Goal: Task Accomplishment & Management: Use online tool/utility

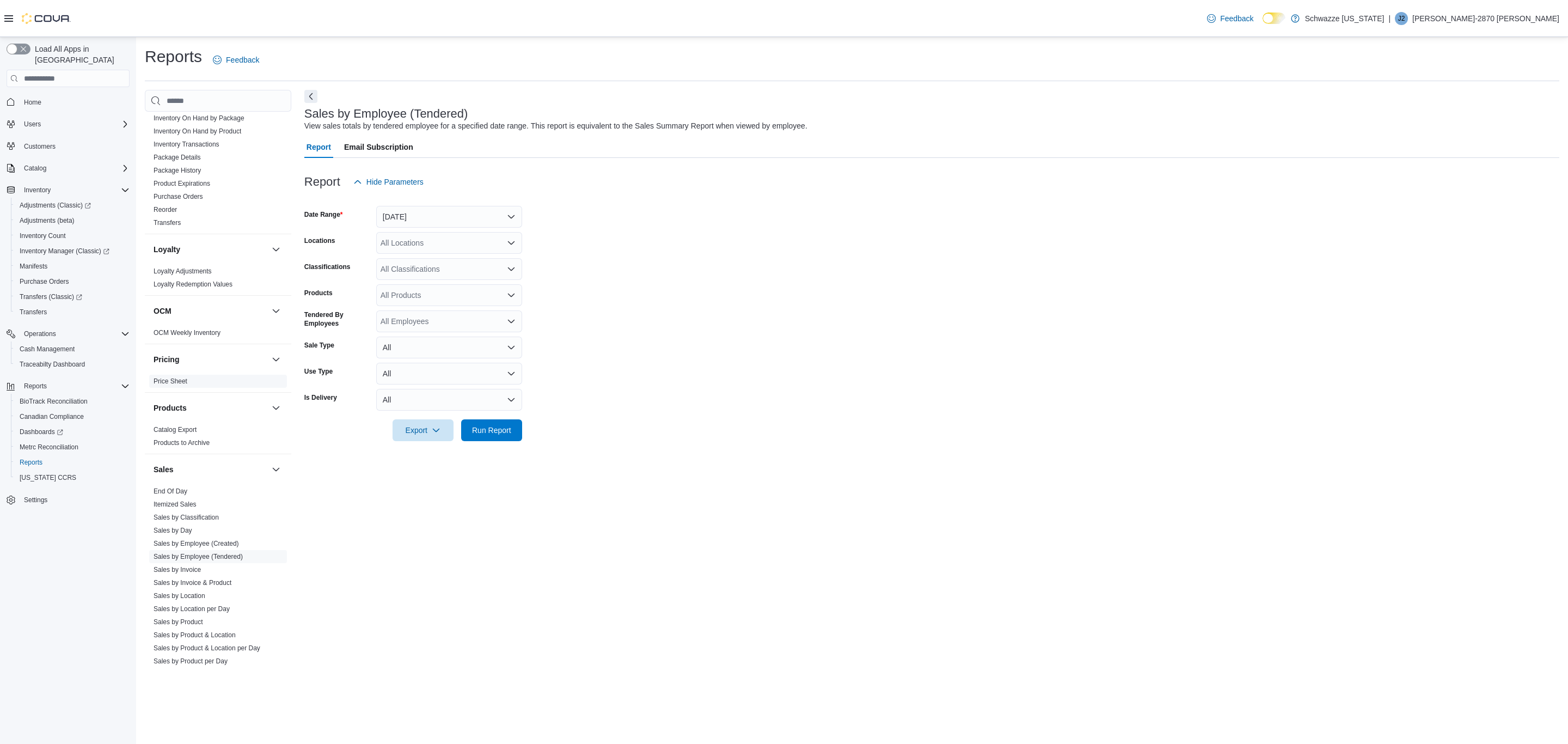
scroll to position [544, 0]
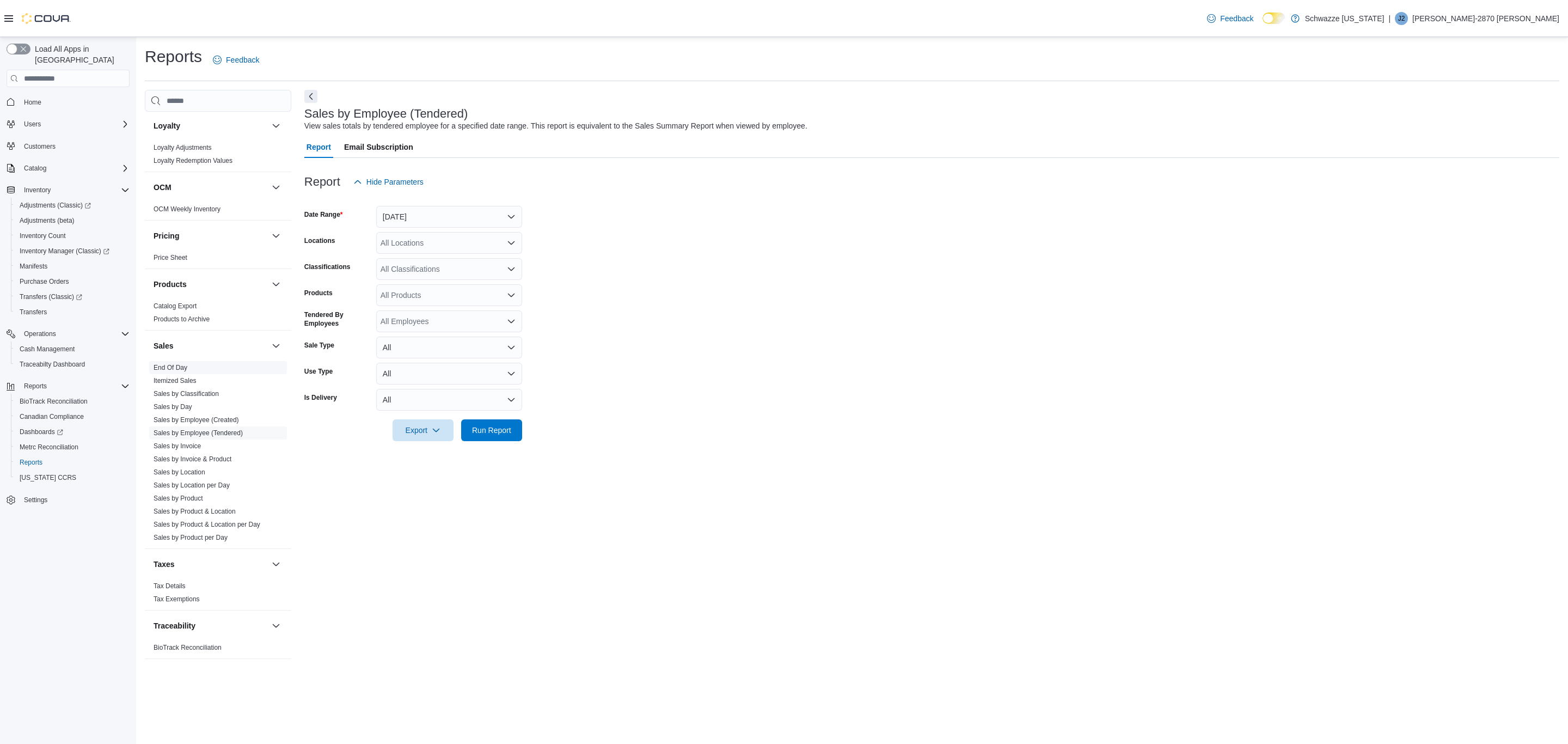
click at [184, 368] on link "End Of Day" at bounding box center [170, 367] width 33 height 8
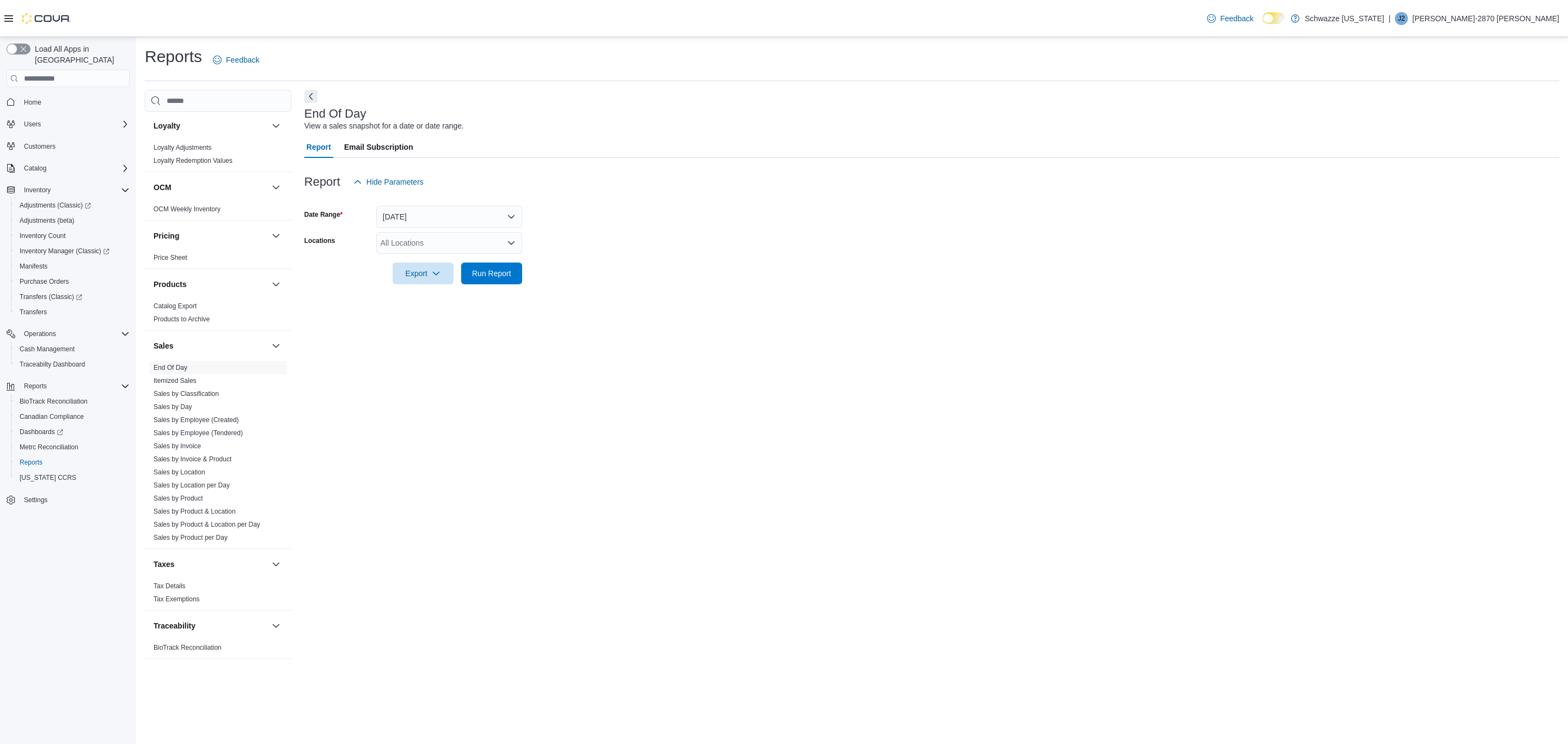
click at [461, 235] on div "All Locations" at bounding box center [449, 243] width 146 height 22
click at [461, 347] on button "[GEOGRAPHIC_DATA]" at bounding box center [449, 354] width 146 height 16
click at [718, 348] on div "End Of Day View a sales snapshot for a date or date range. Report Email Subscri…" at bounding box center [932, 380] width 1255 height 580
click at [446, 273] on span "Export" at bounding box center [423, 273] width 48 height 22
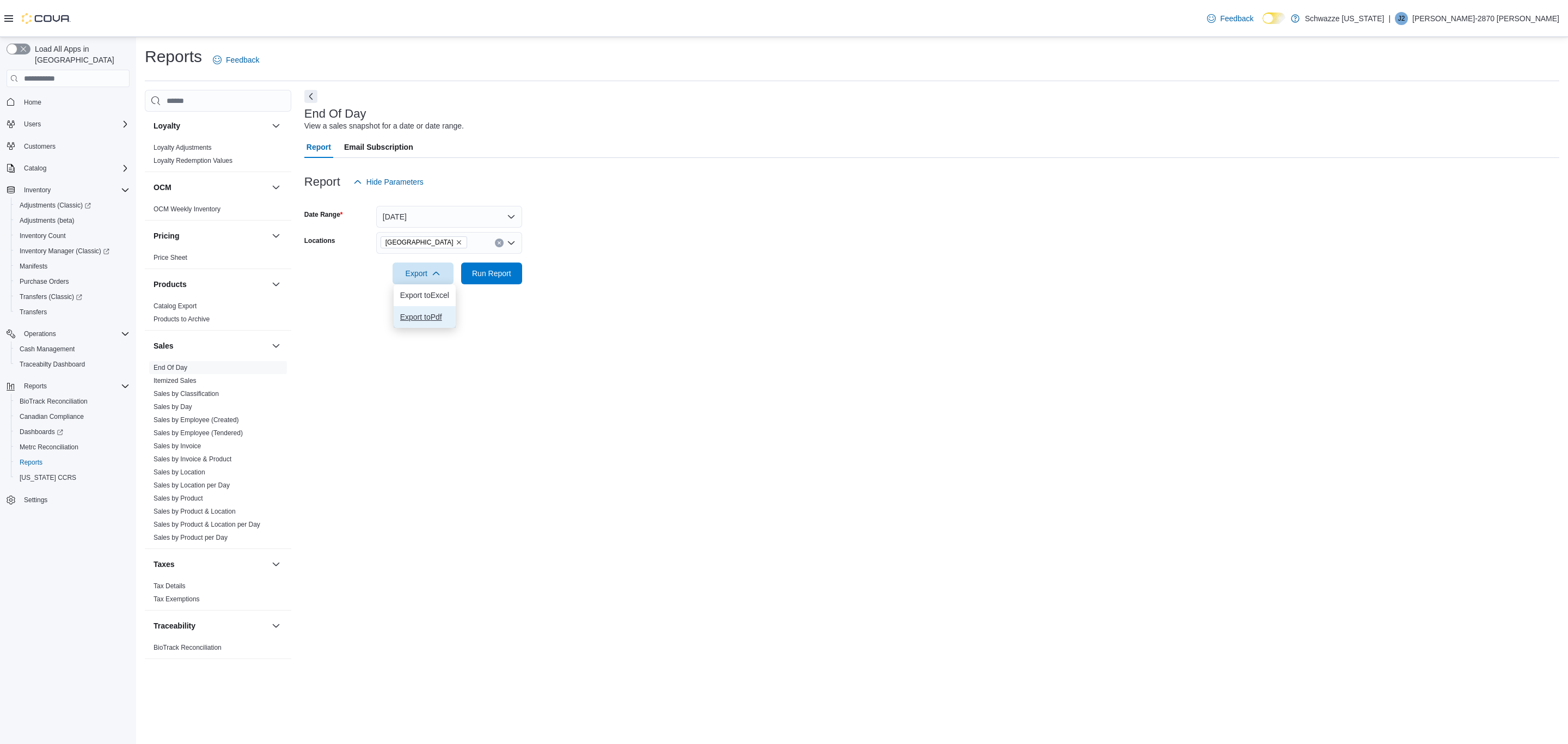
click at [435, 311] on button "Export to Pdf" at bounding box center [425, 317] width 62 height 22
